Goal: Find specific page/section: Find specific page/section

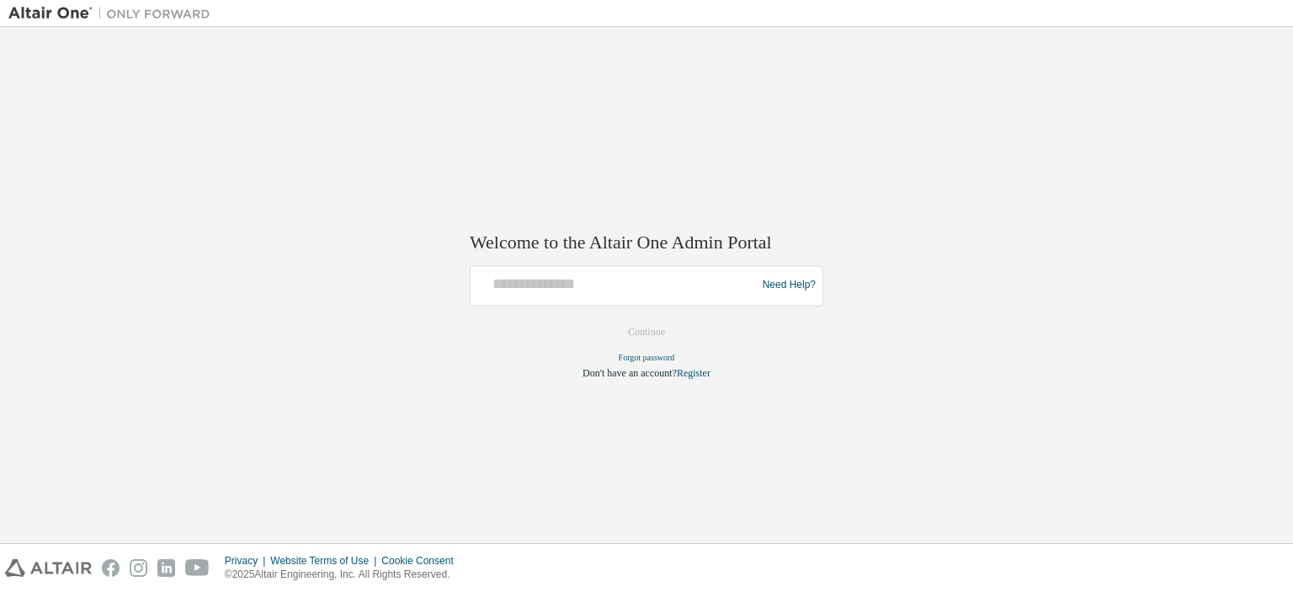
click at [51, 13] on img at bounding box center [113, 13] width 210 height 17
click at [594, 284] on input "text" at bounding box center [615, 281] width 277 height 24
click at [595, 284] on input "text" at bounding box center [615, 281] width 277 height 24
type input "**********"
click at [674, 336] on button "Continue" at bounding box center [646, 331] width 72 height 25
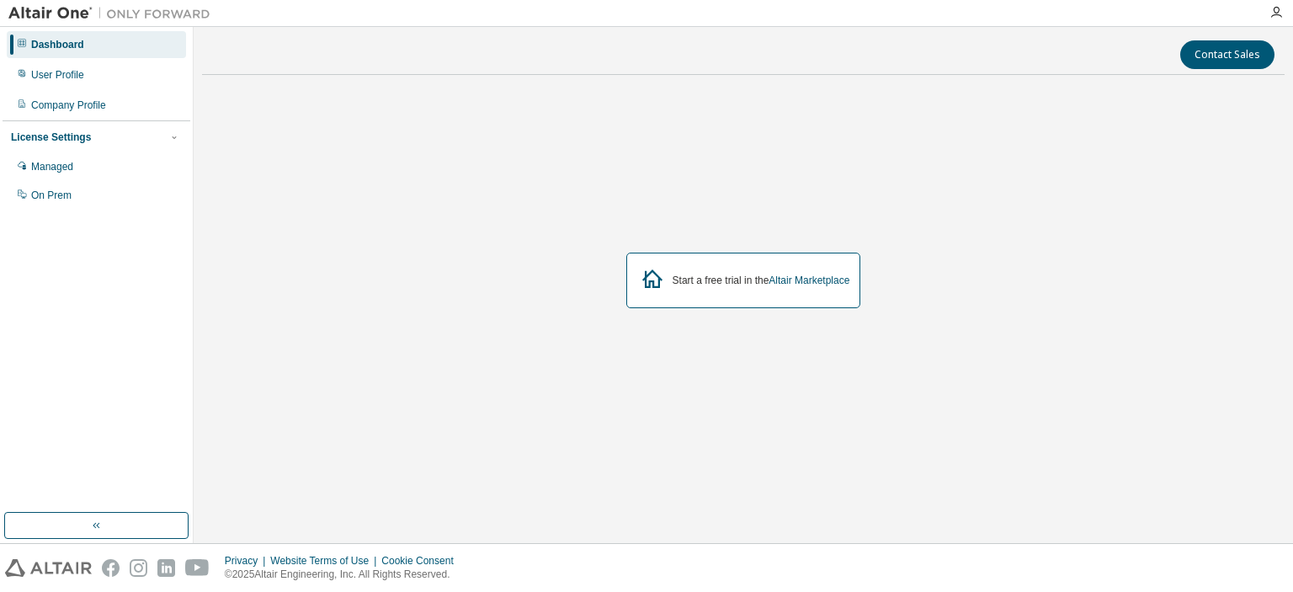
click at [622, 501] on div "Contact Sales Start a free trial in the Altair Marketplace" at bounding box center [743, 284] width 1083 height 499
click at [44, 205] on div "On Prem" at bounding box center [96, 195] width 179 height 27
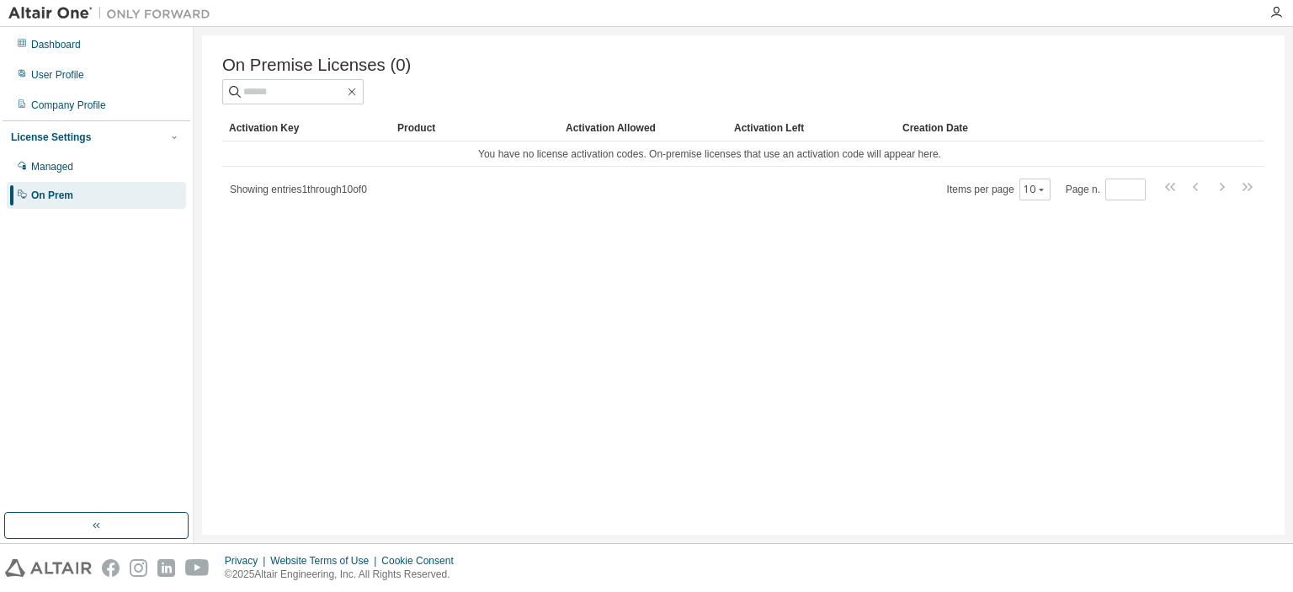
click at [51, 182] on div "On Prem" at bounding box center [96, 195] width 179 height 27
click at [57, 168] on div "Managed" at bounding box center [52, 166] width 42 height 13
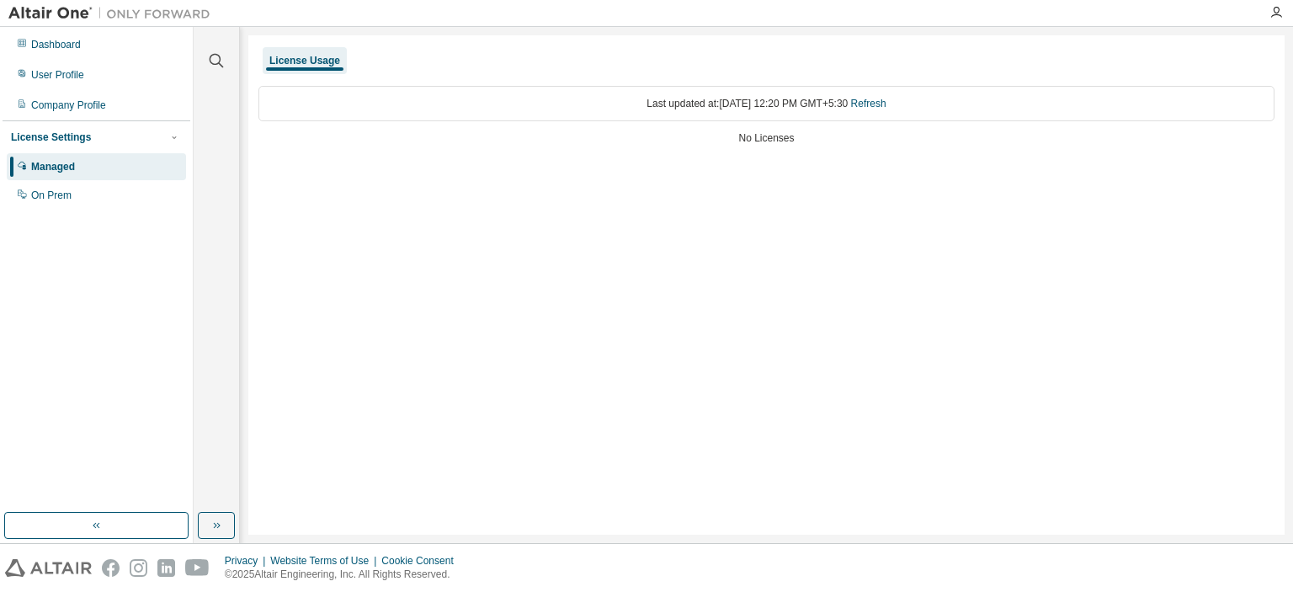
click at [72, 138] on div "License Settings" at bounding box center [51, 136] width 80 height 13
click at [79, 51] on div "Dashboard" at bounding box center [56, 44] width 50 height 13
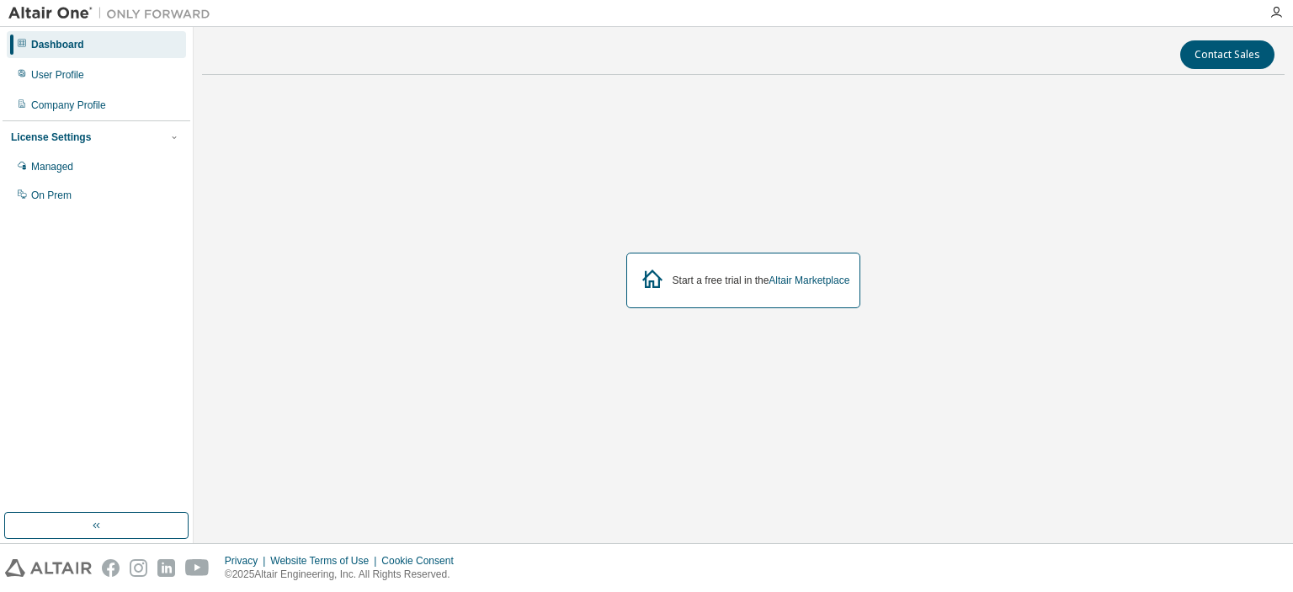
click at [1274, 5] on div at bounding box center [1276, 12] width 34 height 25
click at [1272, 12] on icon "button" at bounding box center [1275, 12] width 13 height 13
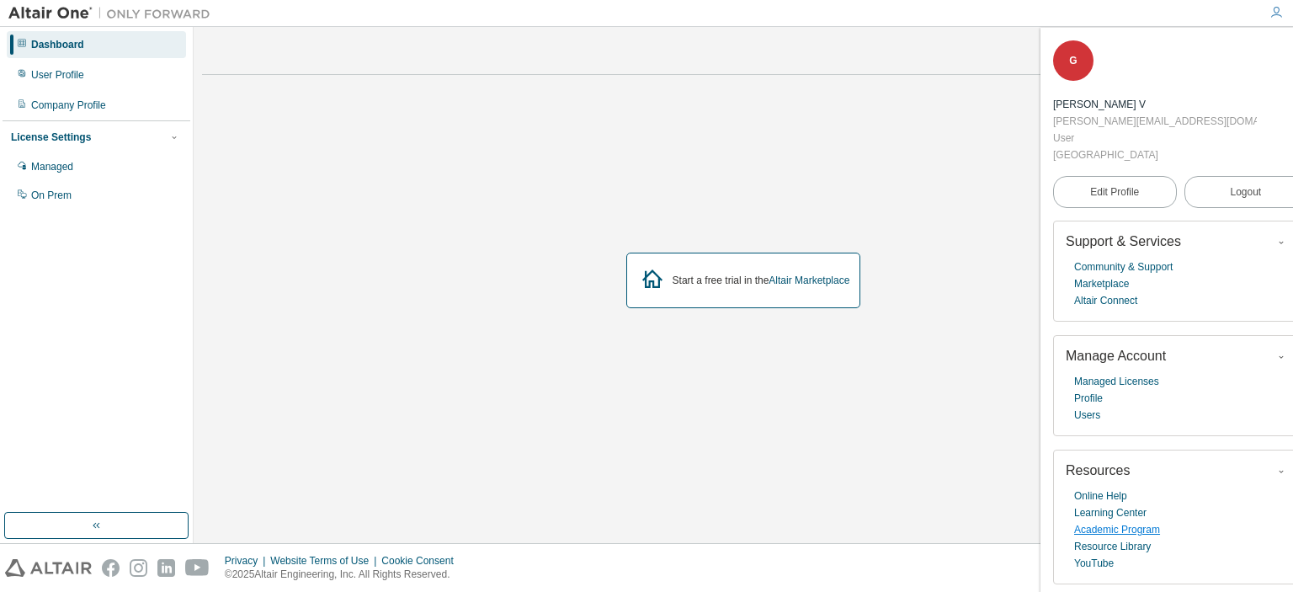
click at [1101, 521] on link "Academic Program" at bounding box center [1117, 529] width 86 height 17
